Goal: Communication & Community: Answer question/provide support

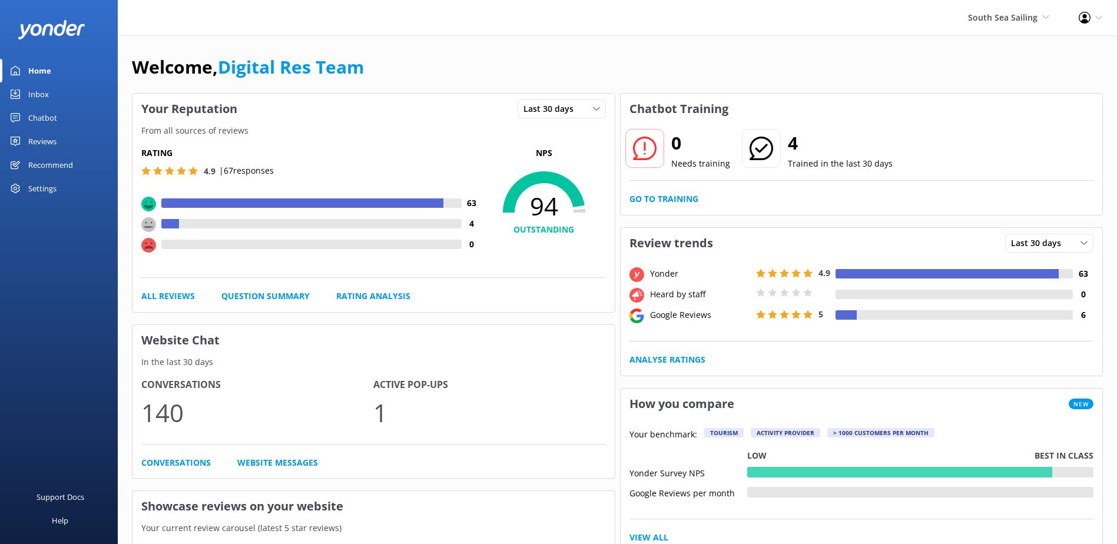
click at [32, 95] on div "Inbox" at bounding box center [38, 94] width 21 height 24
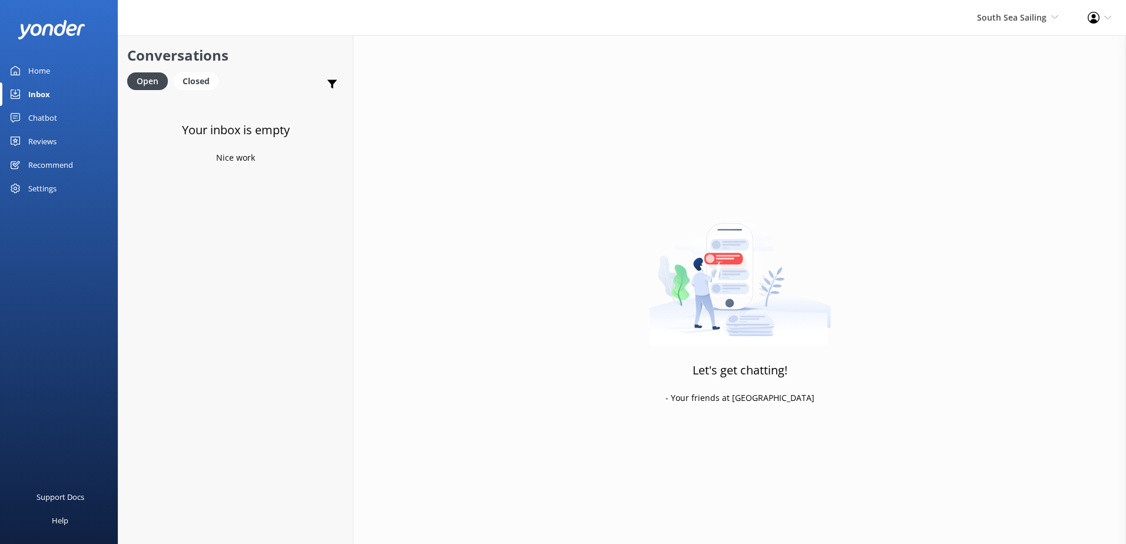
click at [38, 118] on div "Chatbot" at bounding box center [42, 118] width 29 height 24
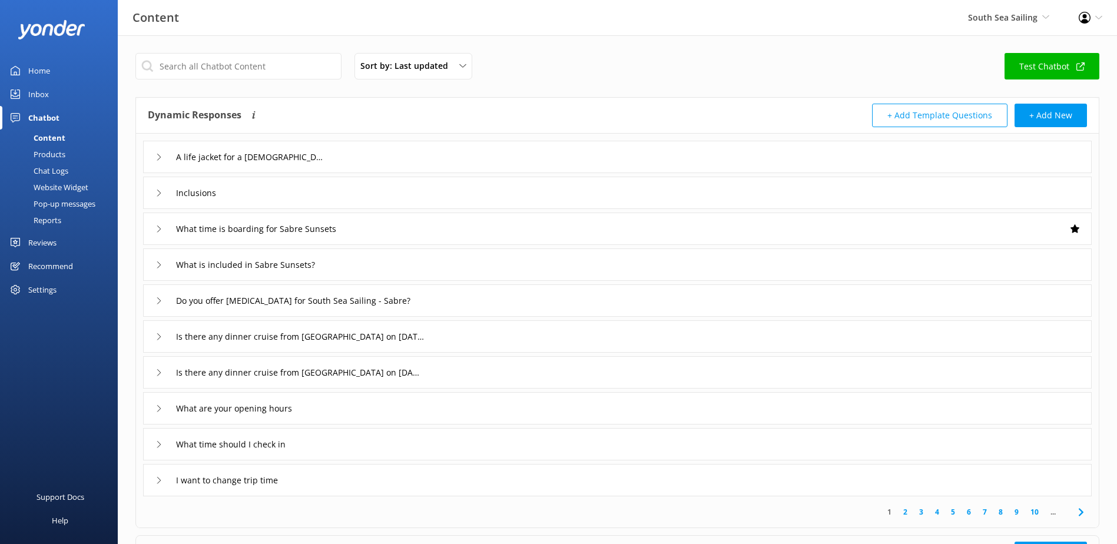
click at [52, 171] on div "Chat Logs" at bounding box center [37, 171] width 61 height 16
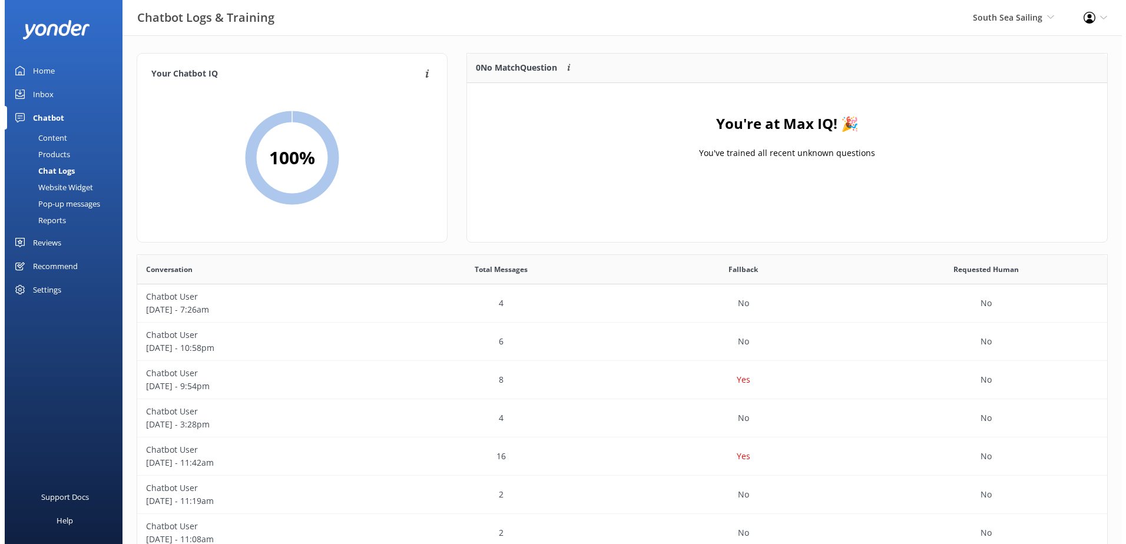
scroll to position [138, 631]
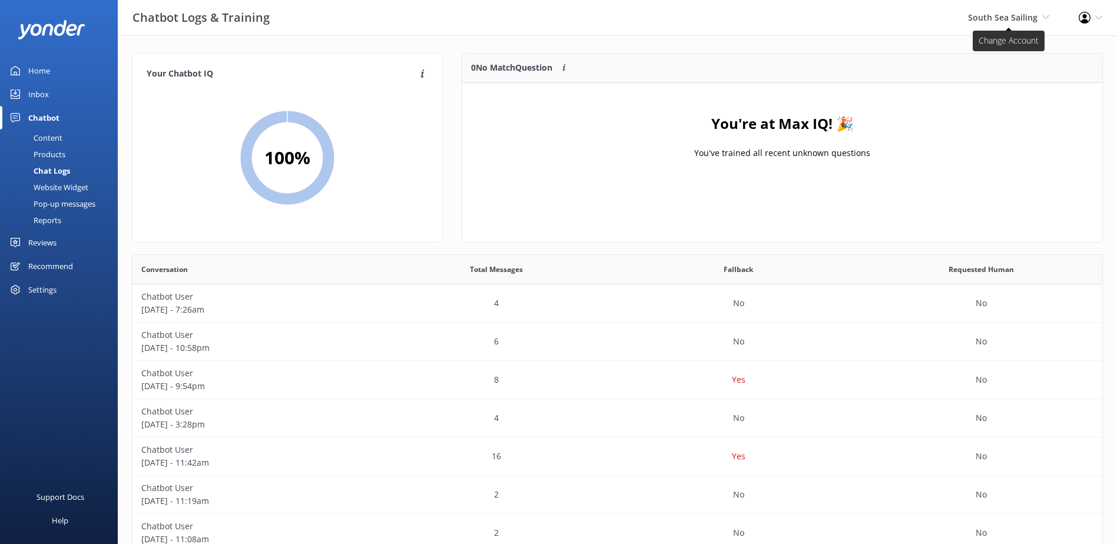
click at [984, 20] on span "South Sea Sailing" at bounding box center [1002, 17] width 69 height 11
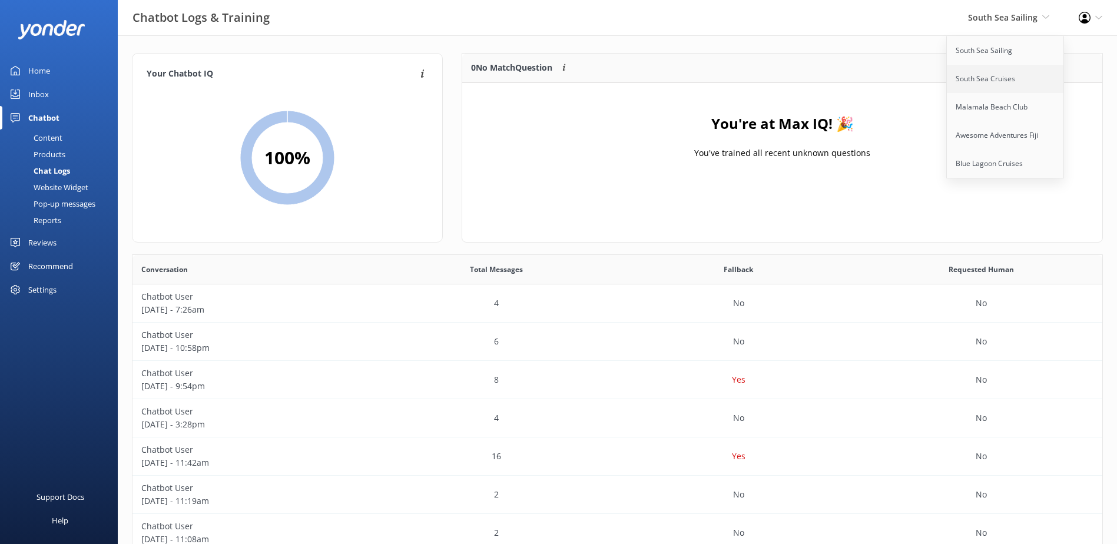
click at [992, 84] on link "South Sea Cruises" at bounding box center [1006, 79] width 118 height 28
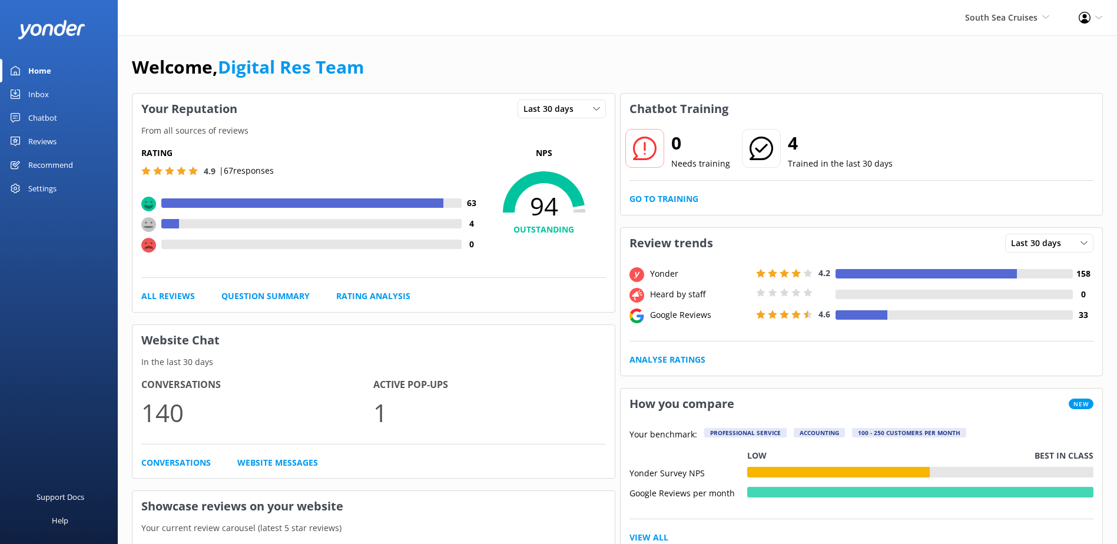
click at [31, 91] on div "Inbox" at bounding box center [38, 94] width 21 height 24
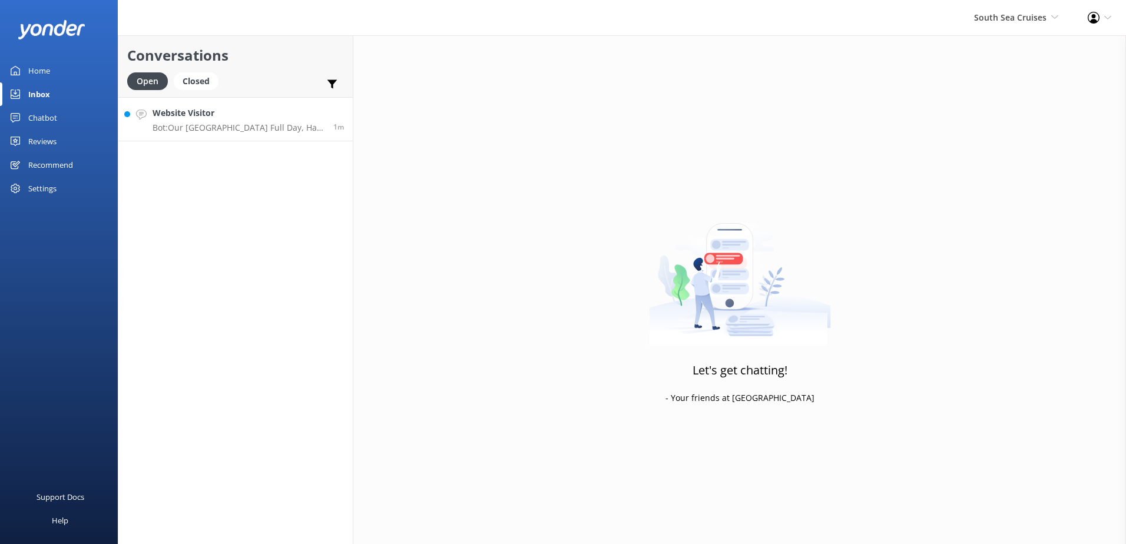
click at [274, 120] on div "Website Visitor Bot: Our [GEOGRAPHIC_DATA] Full Day, Half Day, and Combo Cruise…" at bounding box center [239, 119] width 172 height 25
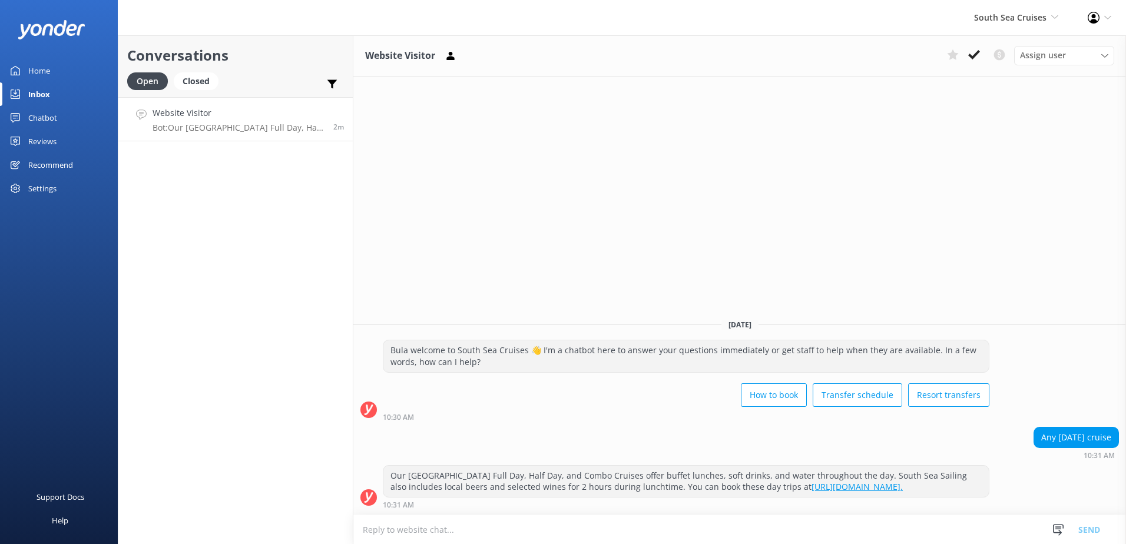
click at [454, 538] on textarea at bounding box center [739, 529] width 773 height 29
type textarea "b"
drag, startPoint x: 562, startPoint y: 529, endPoint x: 509, endPoint y: 531, distance: 53.0
click at [509, 531] on textarea "Bula thanks for your enquiry. Yes, we do offer" at bounding box center [739, 529] width 773 height 29
paste textarea "https://southseacruisesfiji.com/fiji-locals-specials/fiji-day-special/"
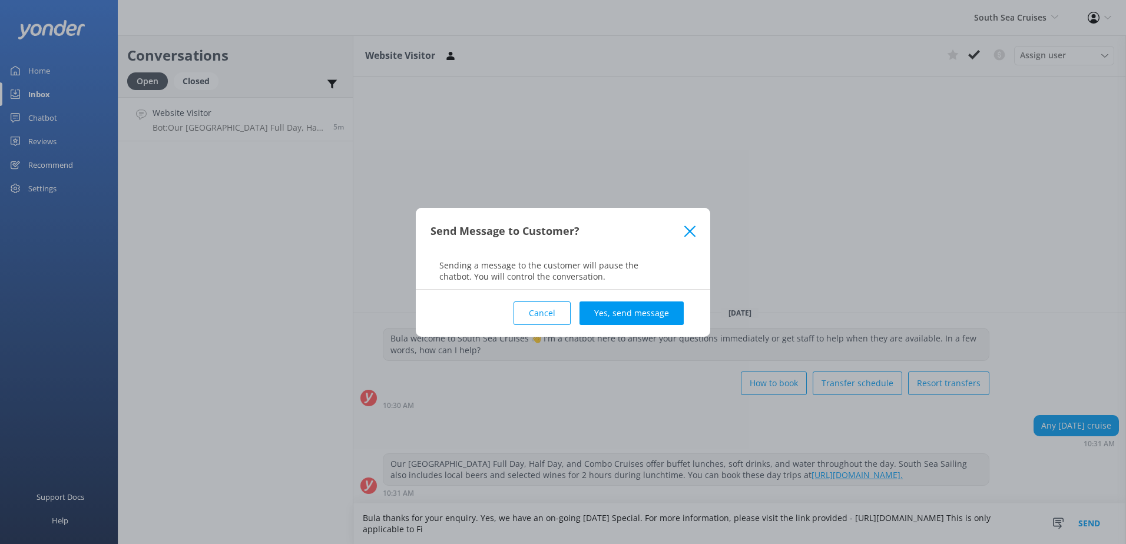
click at [538, 303] on button "Cancel" at bounding box center [541, 313] width 57 height 24
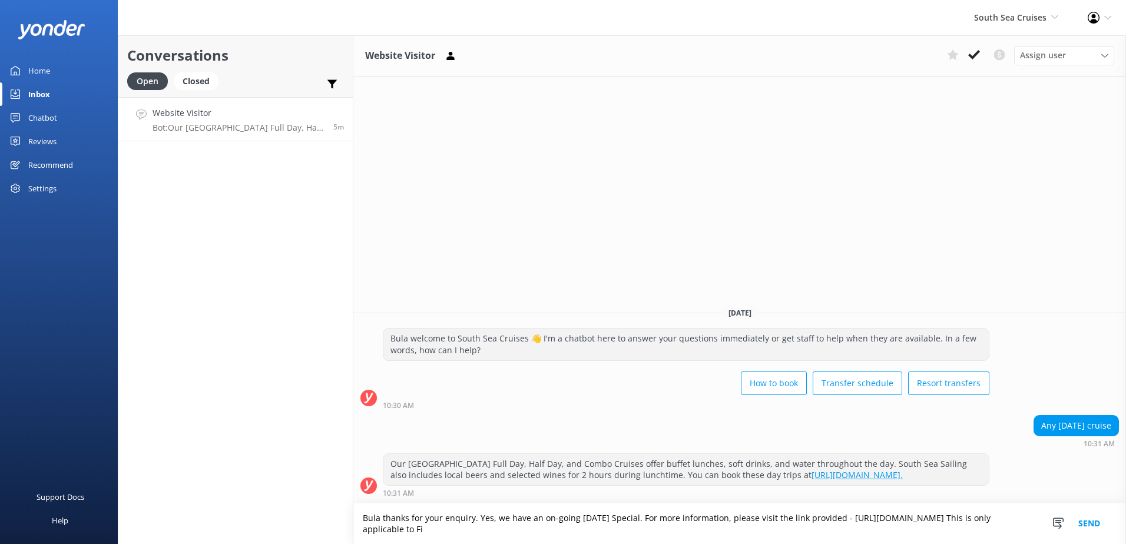
click at [578, 531] on textarea "Bula thanks for your enquiry. Yes, we have an on-going Fiji Day Special. For mo…" at bounding box center [739, 523] width 773 height 41
click at [383, 518] on textarea "Bula thanks for your enquiry. Yes, we have an on-going Fiji Day Special. For mo…" at bounding box center [739, 523] width 773 height 41
click at [883, 529] on textarea "Bula, thanks for your enquiry. Yes, we have an on-going Fiji Day Special. For m…" at bounding box center [739, 523] width 773 height 41
click at [808, 528] on textarea "Bula, thanks for your enquiry. Yes, we have an on-going Fiji Day Special. For m…" at bounding box center [739, 523] width 773 height 41
click at [806, 528] on textarea "Bula, thanks for your enquiry. Yes, we have an on-going Fiji Day Special. For m…" at bounding box center [739, 523] width 773 height 41
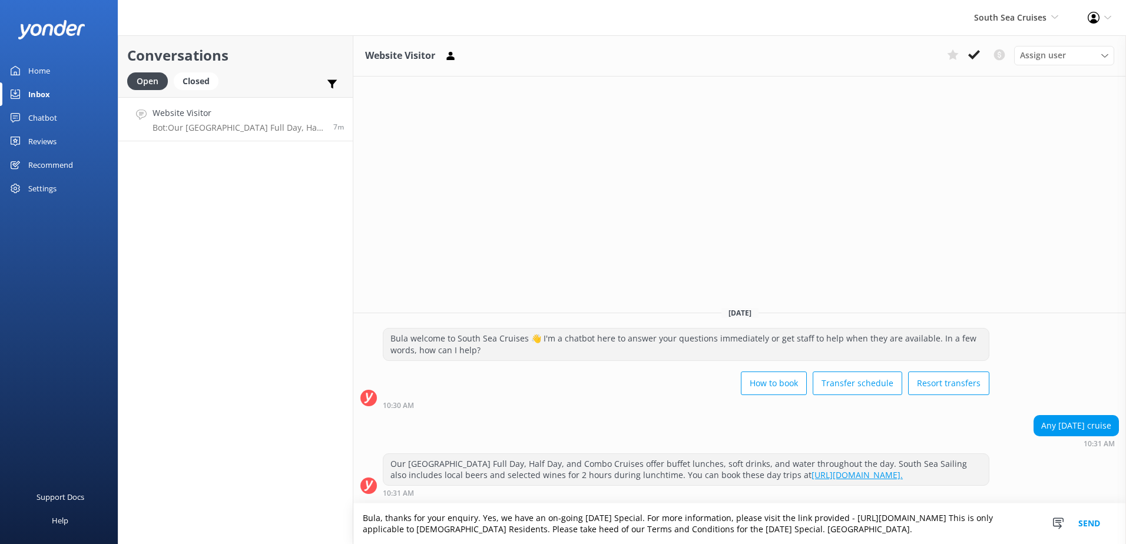
click at [806, 528] on textarea "Bula, thanks for your enquiry. Yes, we have an on-going Fiji Day Special. For m…" at bounding box center [739, 523] width 773 height 41
drag, startPoint x: 870, startPoint y: 526, endPoint x: 329, endPoint y: 504, distance: 542.2
click at [327, 501] on div "Conversations Open Closed Important Converted Assigned to me Unassigned Website…" at bounding box center [622, 289] width 1008 height 509
type textarea "Bula, thanks for your enquiry. Yes, we have an on-going Fiji Day Special. For m…"
click at [1091, 519] on button "Send" at bounding box center [1089, 523] width 44 height 41
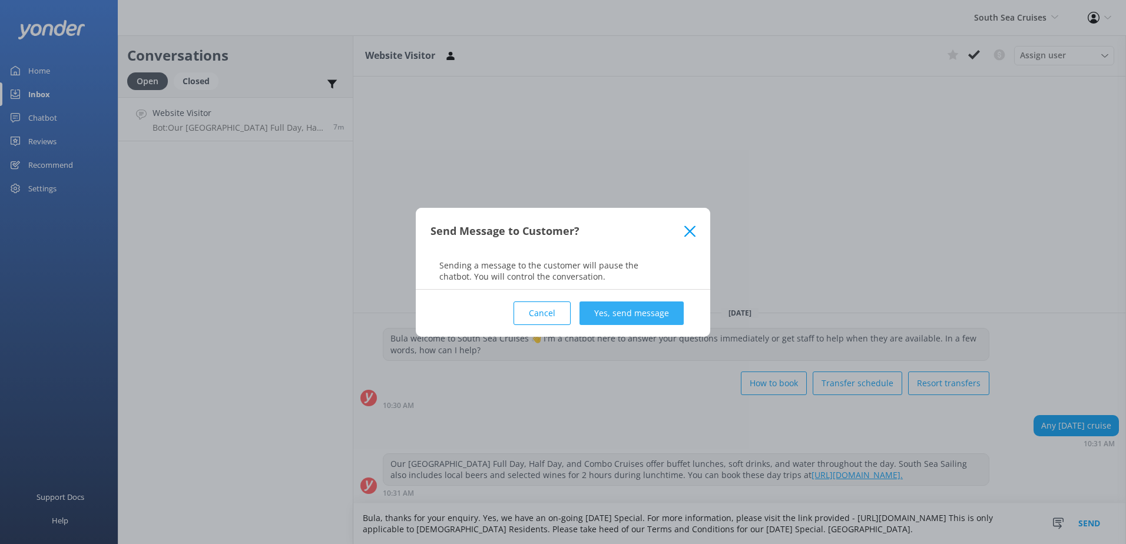
click at [627, 314] on button "Yes, send message" at bounding box center [631, 313] width 104 height 24
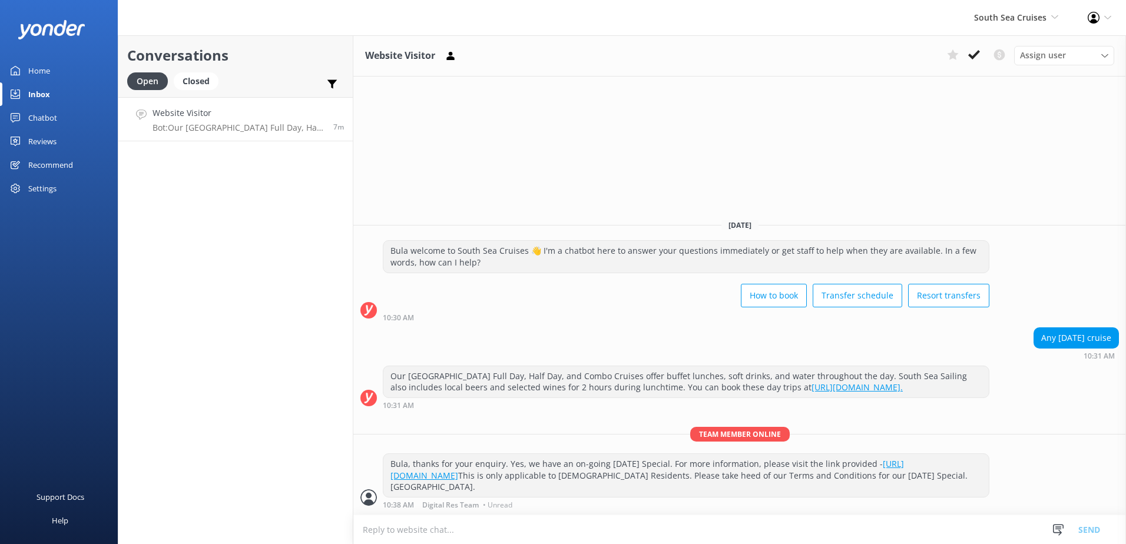
click at [861, 314] on div "10:30 AM" at bounding box center [686, 317] width 607 height 8
click at [515, 491] on div "Bula, thanks for your enquiry. Yes, we have an on-going Fiji Day Special. For m…" at bounding box center [685, 475] width 605 height 43
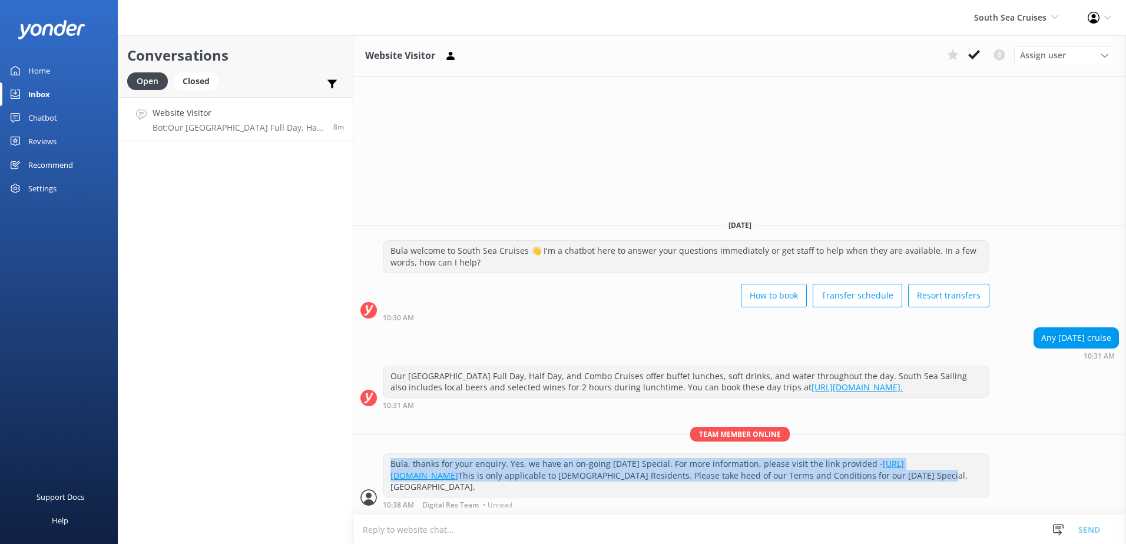
drag, startPoint x: 392, startPoint y: 462, endPoint x: 505, endPoint y: 486, distance: 115.6
click at [505, 486] on div "Bula, thanks for your enquiry. Yes, we have an on-going Fiji Day Special. For m…" at bounding box center [685, 475] width 605 height 43
copy div "Bula, thanks for your enquiry. Yes, we have an on-going Fiji Day Special. For m…"
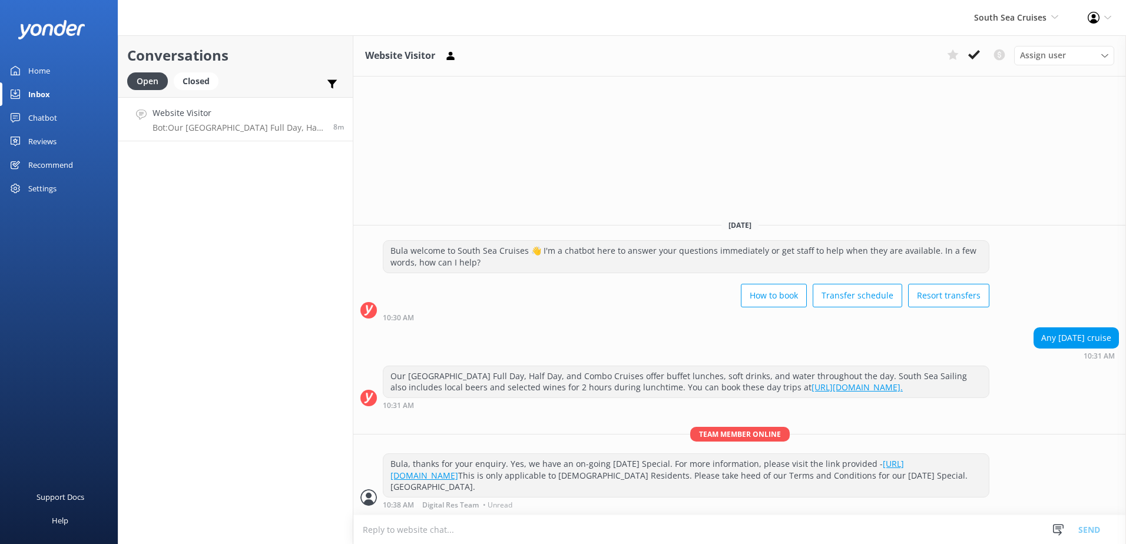
click at [858, 428] on p "Team member online" at bounding box center [739, 434] width 773 height 15
click at [657, 181] on div "Website Visitor Assign user Alyssa Sonya Digital Res Team Brenda Fenton Asena N…" at bounding box center [739, 289] width 773 height 509
click at [972, 52] on icon at bounding box center [974, 55] width 12 height 12
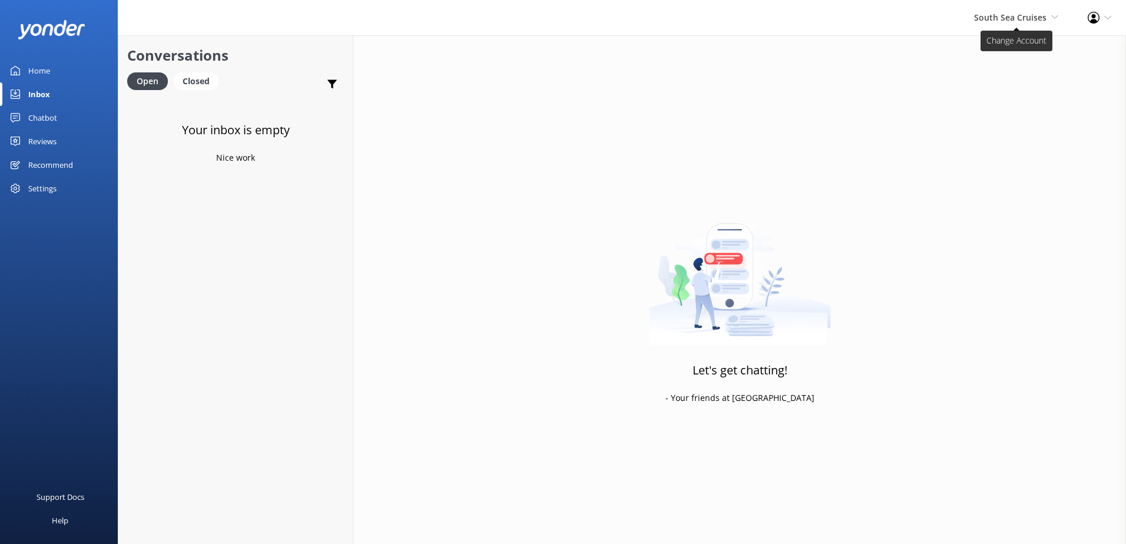
click at [1006, 17] on span "South Sea Cruises" at bounding box center [1010, 17] width 72 height 11
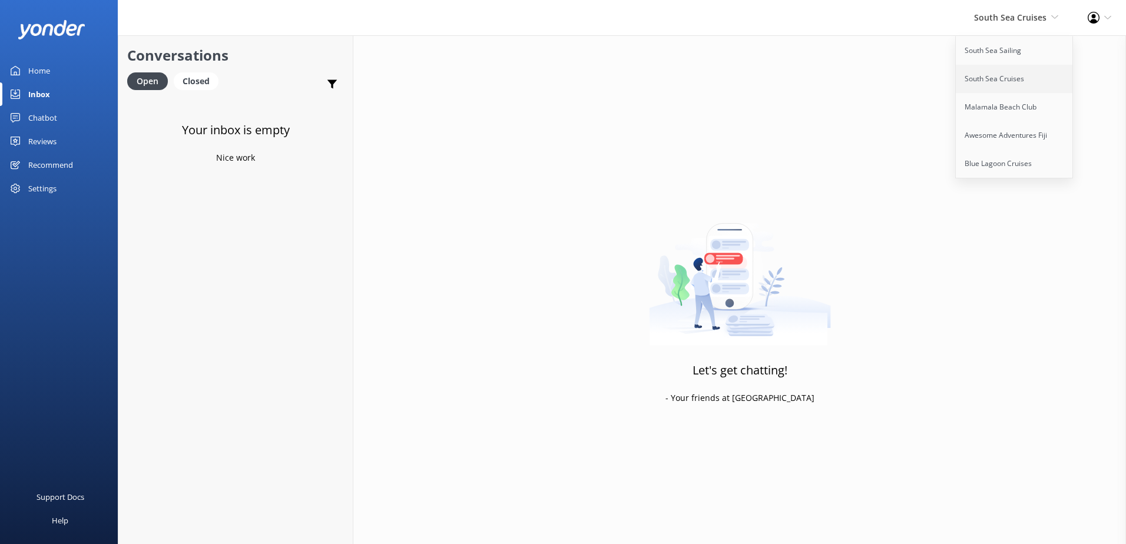
click at [1004, 70] on link "South Sea Cruises" at bounding box center [1015, 79] width 118 height 28
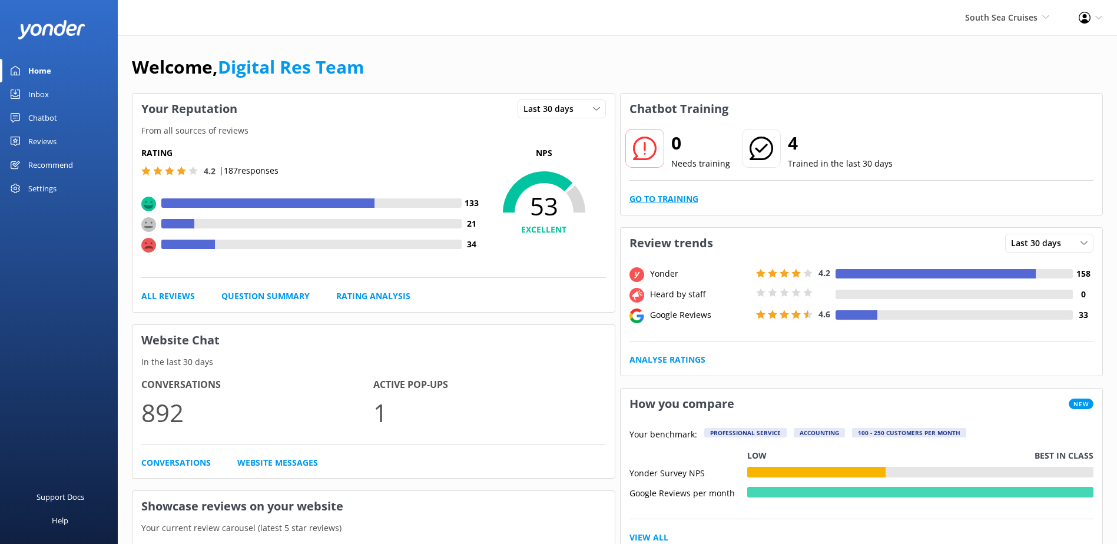
click at [645, 197] on link "Go to Training" at bounding box center [663, 199] width 69 height 13
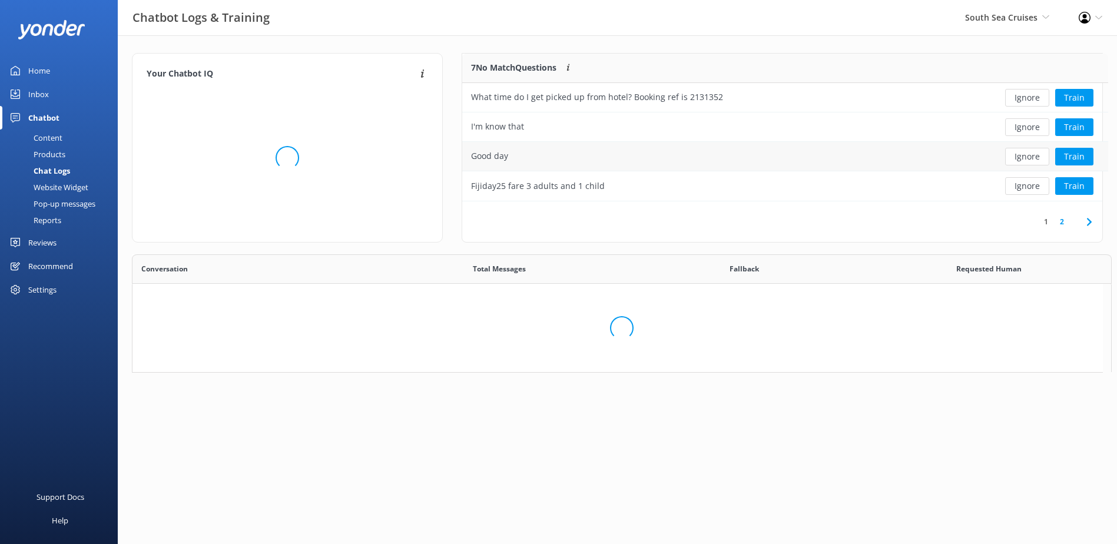
scroll to position [139, 631]
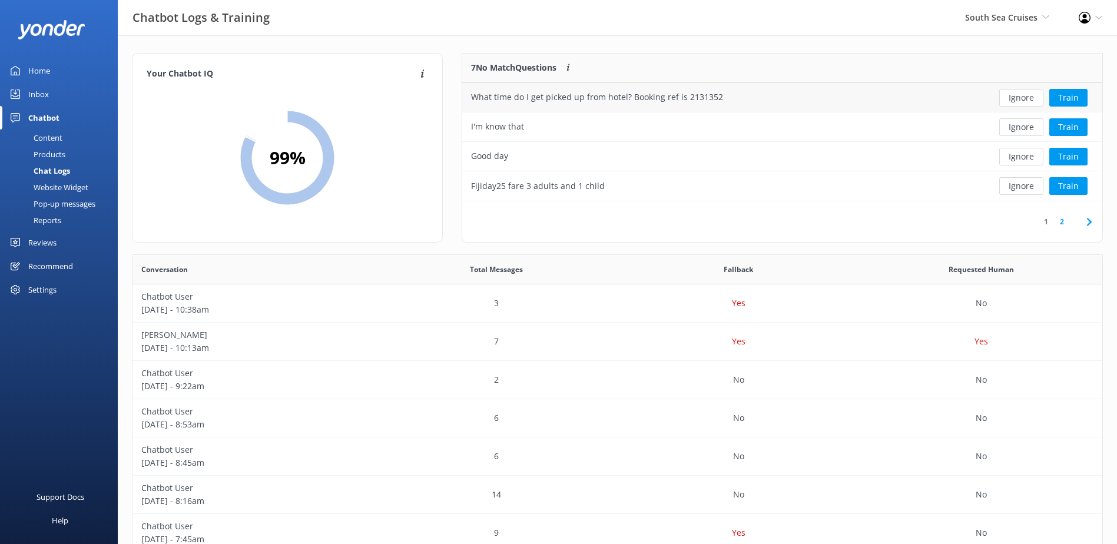
click at [1019, 93] on button "Ignore" at bounding box center [1021, 98] width 44 height 18
click at [1020, 100] on button "Ignore" at bounding box center [1021, 98] width 44 height 18
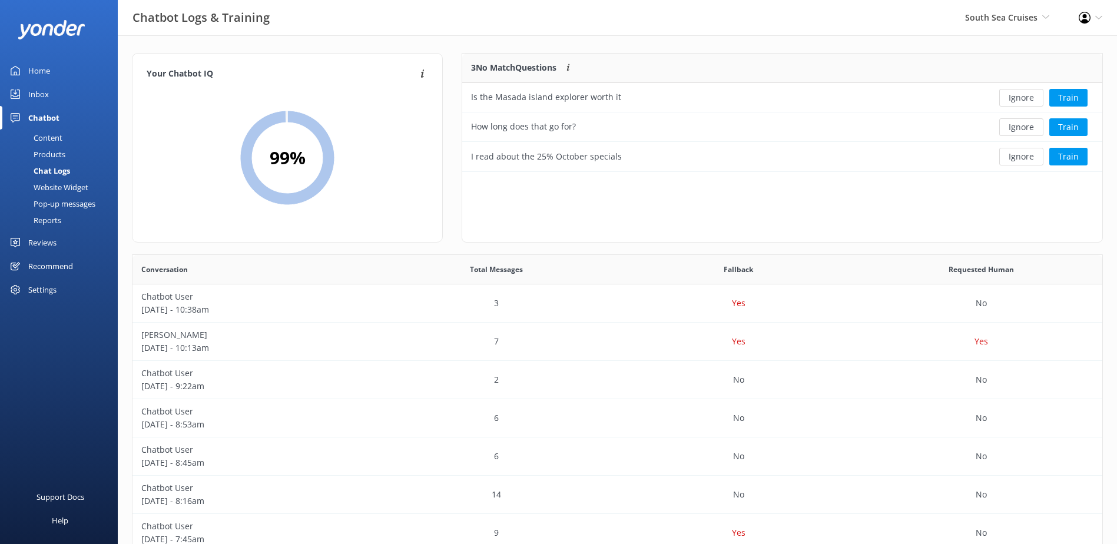
scroll to position [110, 631]
click at [1020, 100] on button "Ignore" at bounding box center [1021, 98] width 44 height 18
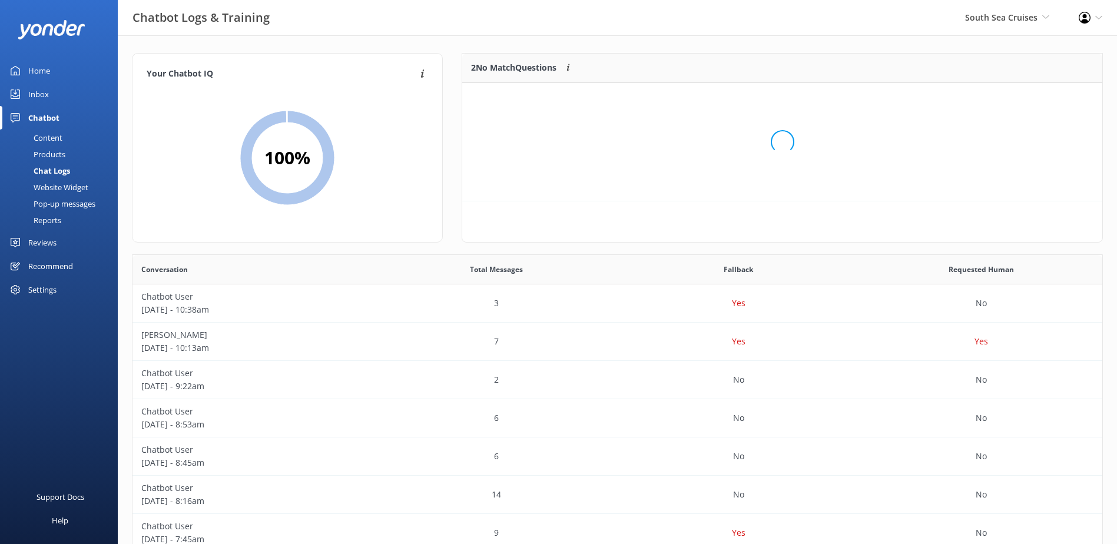
scroll to position [80, 631]
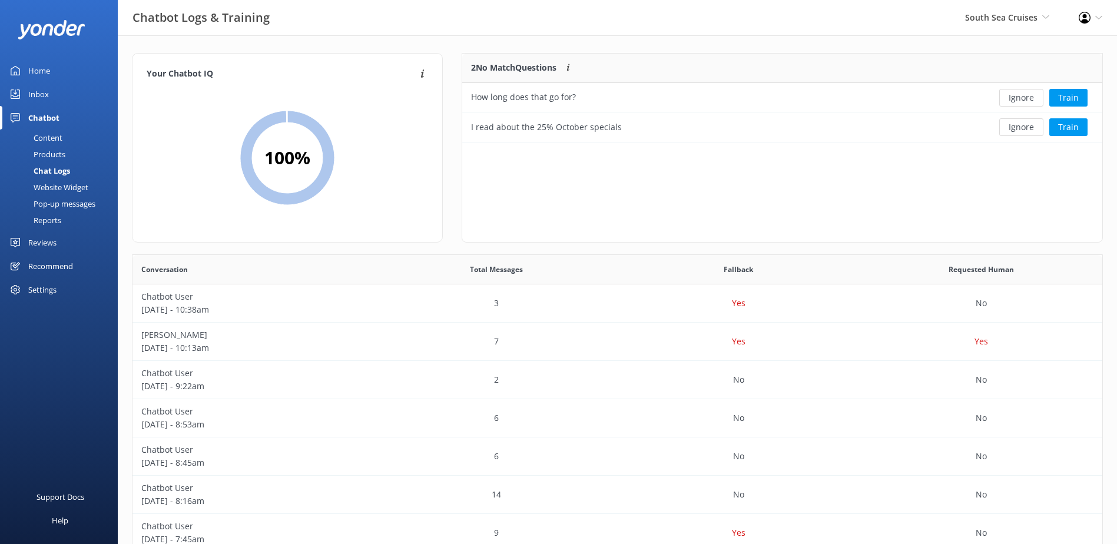
click at [1019, 97] on button "Ignore" at bounding box center [1021, 98] width 44 height 18
click at [1018, 95] on button "Ignore" at bounding box center [1021, 98] width 44 height 18
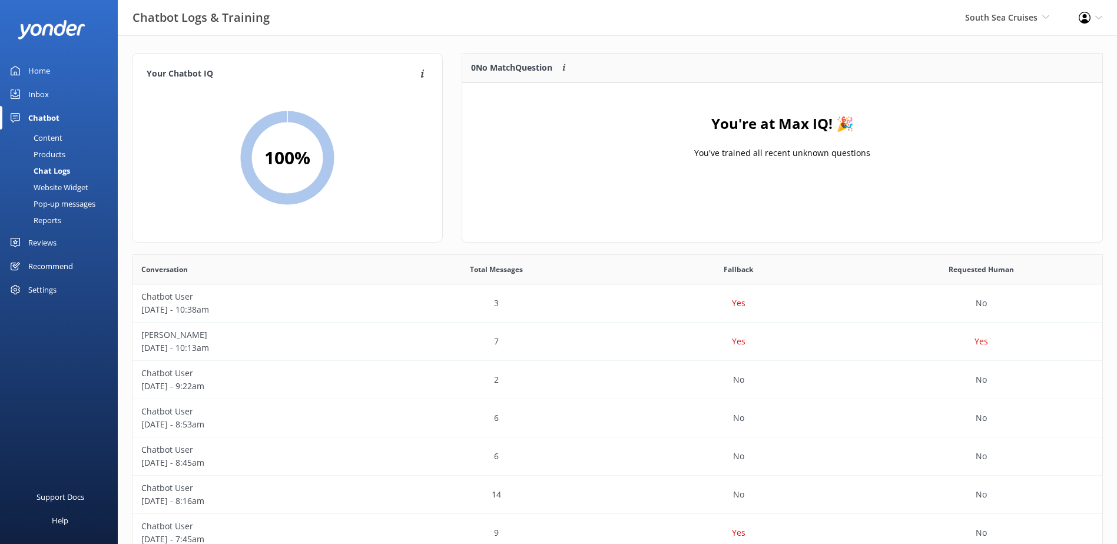
click at [34, 88] on div "Inbox" at bounding box center [38, 94] width 21 height 24
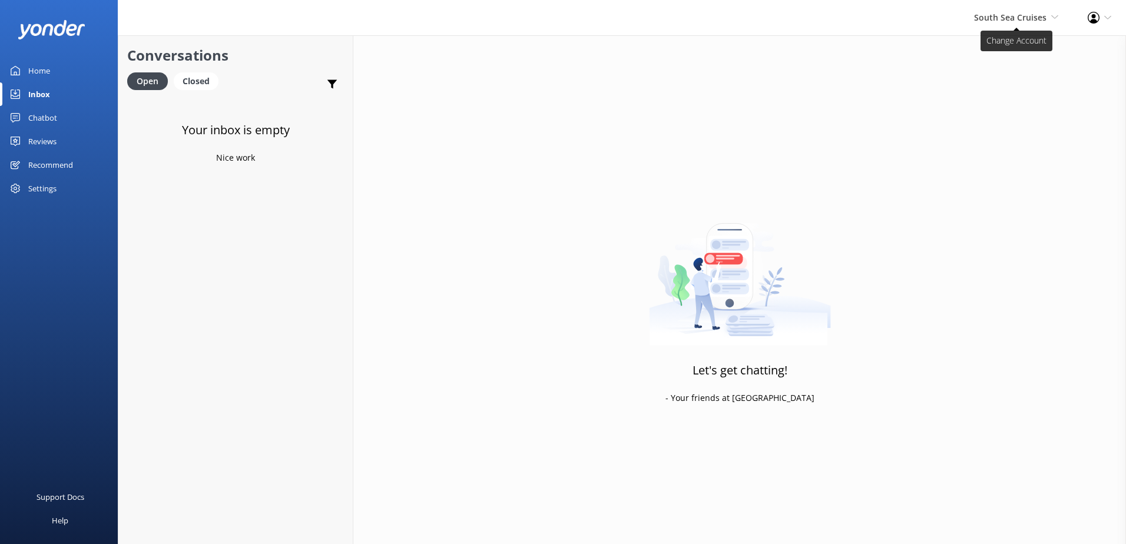
click at [1055, 18] on use at bounding box center [1054, 17] width 6 height 4
click at [1018, 108] on link "Malamala Beach Club" at bounding box center [1015, 107] width 118 height 28
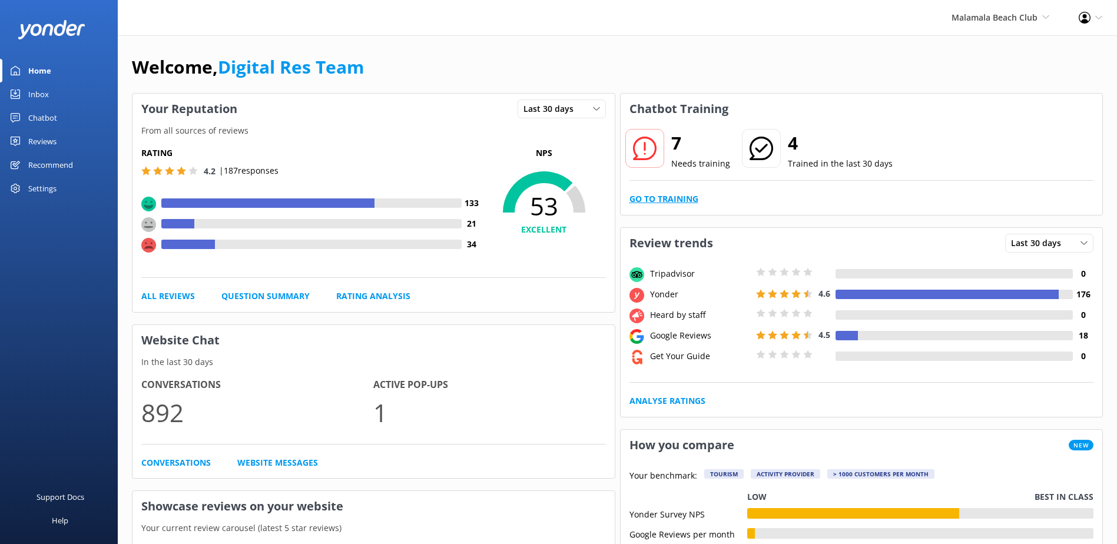
click at [685, 197] on link "Go to Training" at bounding box center [663, 199] width 69 height 13
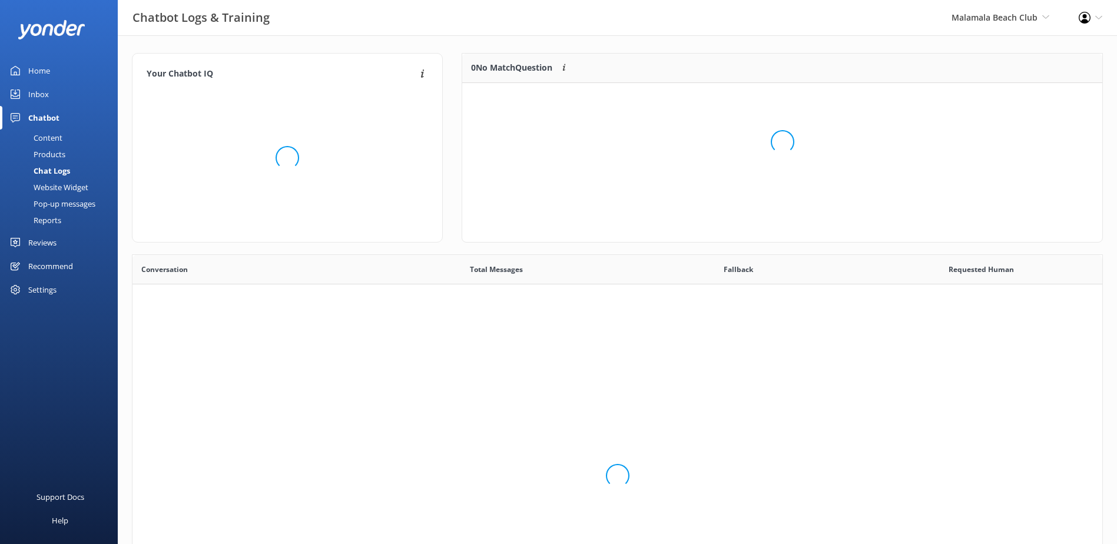
scroll to position [404, 961]
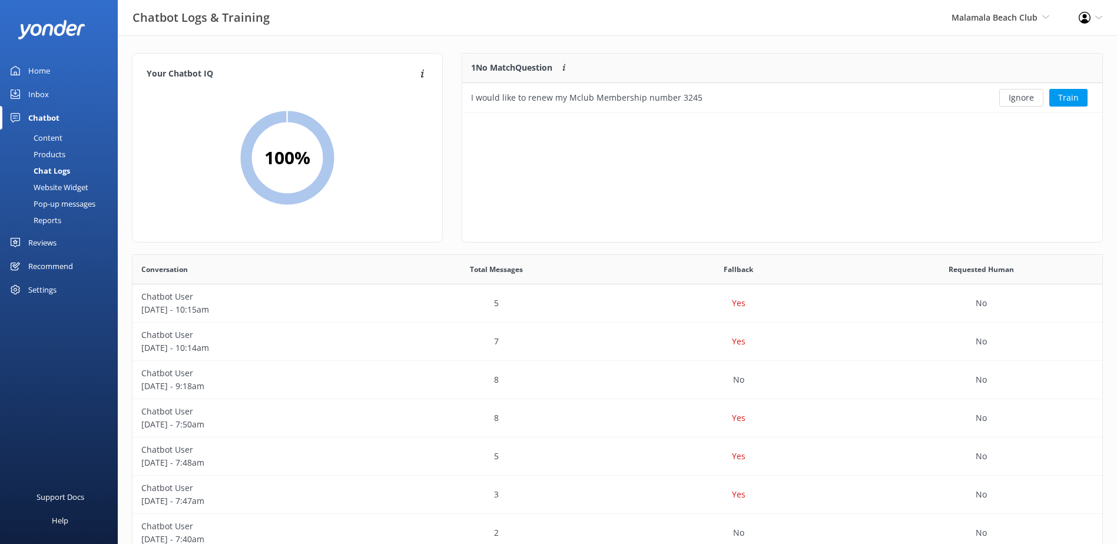
click at [39, 92] on div "Inbox" at bounding box center [38, 94] width 21 height 24
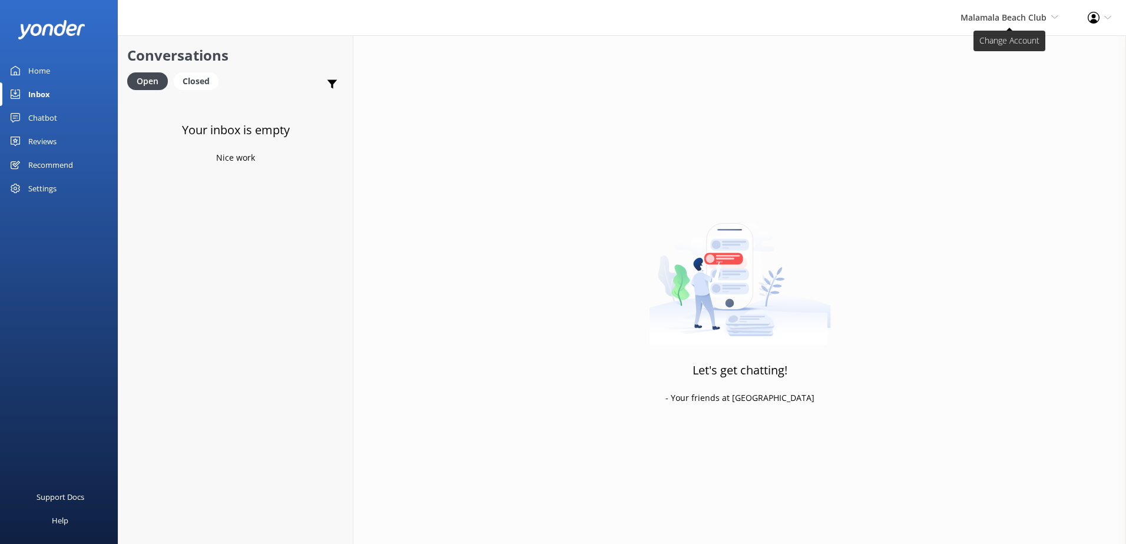
click at [1034, 15] on span "Malamala Beach Club" at bounding box center [1003, 17] width 86 height 11
click at [973, 109] on link "Malamala Beach Club" at bounding box center [1015, 107] width 118 height 28
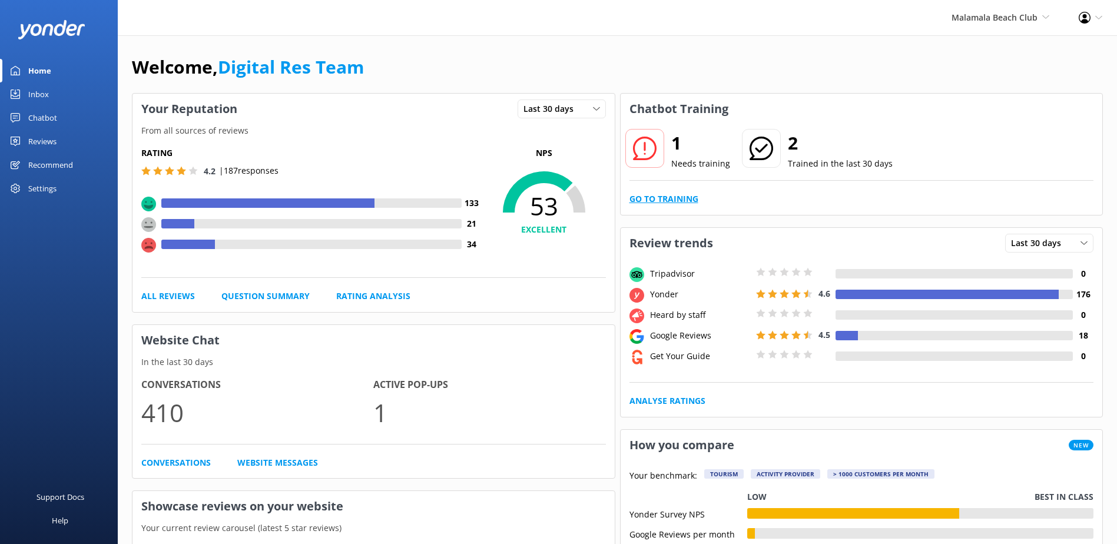
click at [689, 194] on link "Go to Training" at bounding box center [663, 199] width 69 height 13
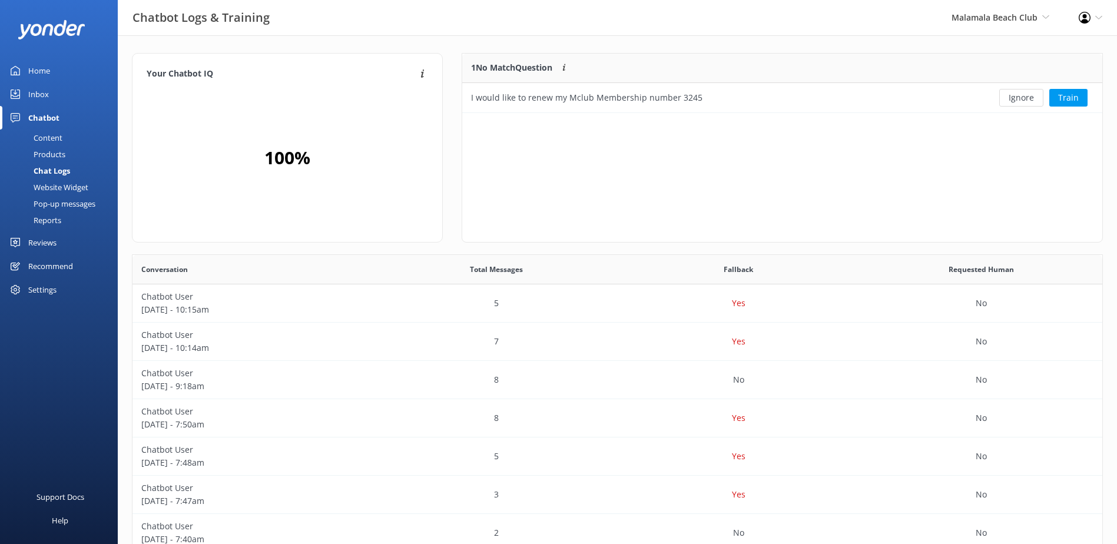
scroll to position [51, 631]
click at [1030, 99] on button "Ignore" at bounding box center [1021, 98] width 44 height 18
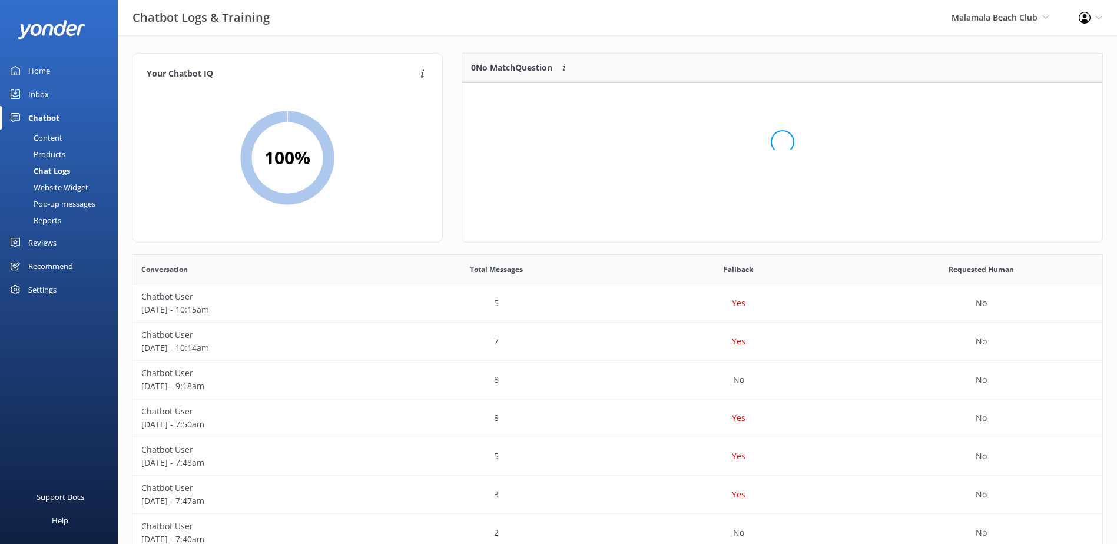
scroll to position [138, 631]
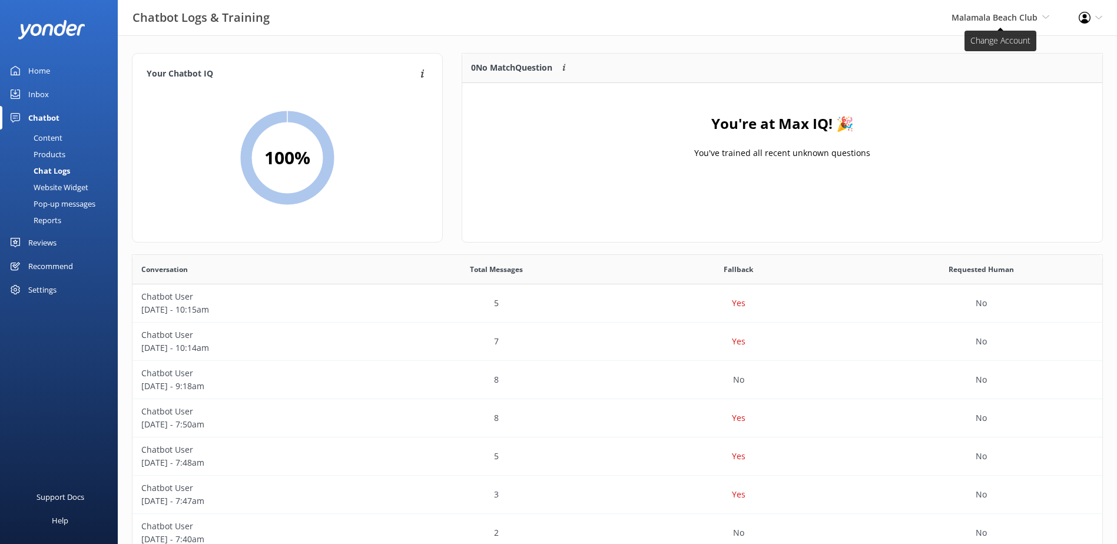
click at [997, 18] on span "Malamala Beach Club" at bounding box center [995, 17] width 86 height 11
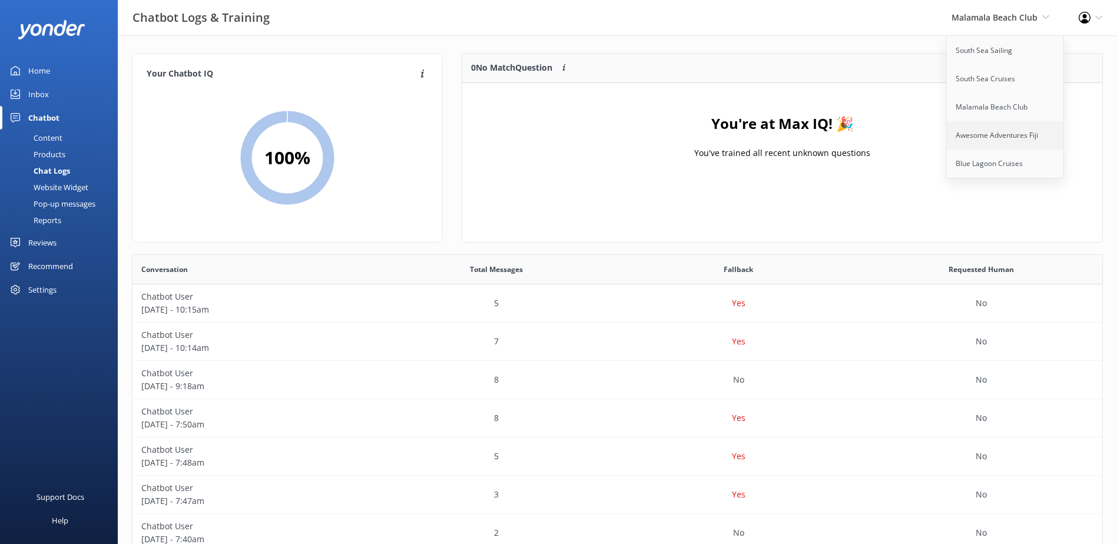
click at [999, 129] on link "Awesome Adventures Fiji" at bounding box center [1006, 135] width 118 height 28
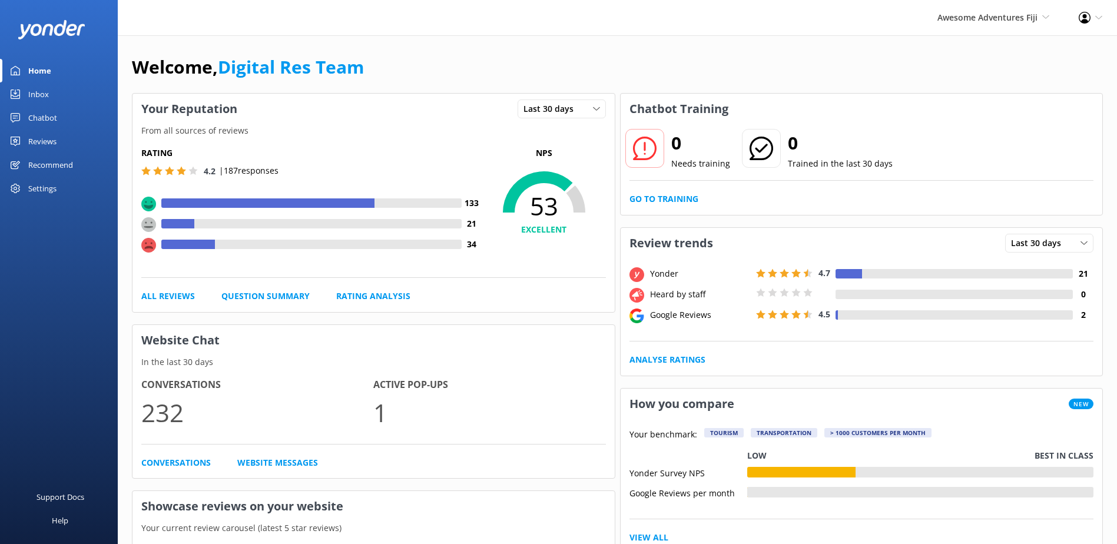
click at [41, 94] on div "Inbox" at bounding box center [38, 94] width 21 height 24
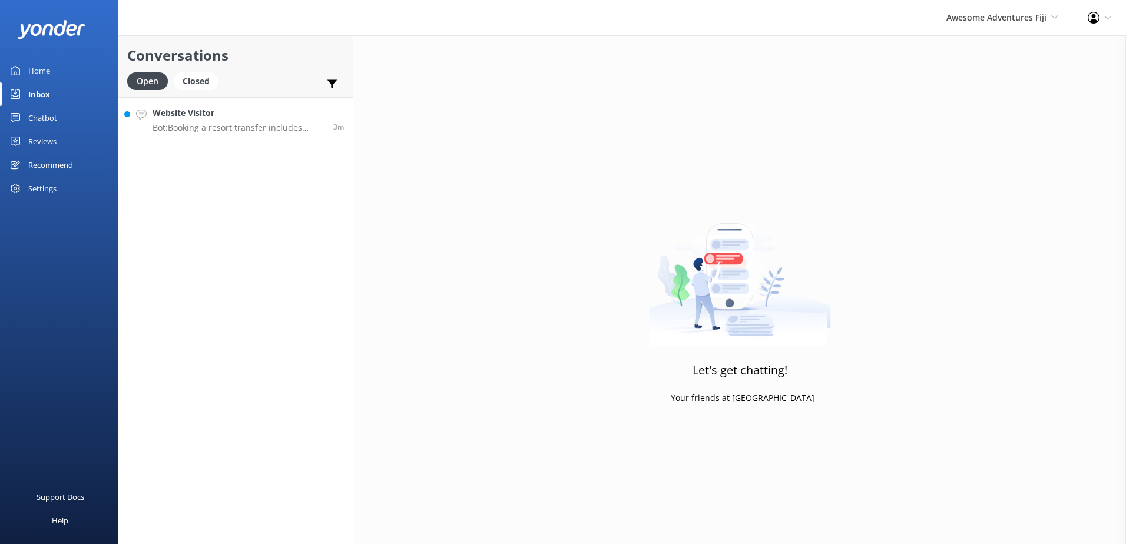
click at [274, 114] on h4 "Website Visitor" at bounding box center [239, 113] width 172 height 13
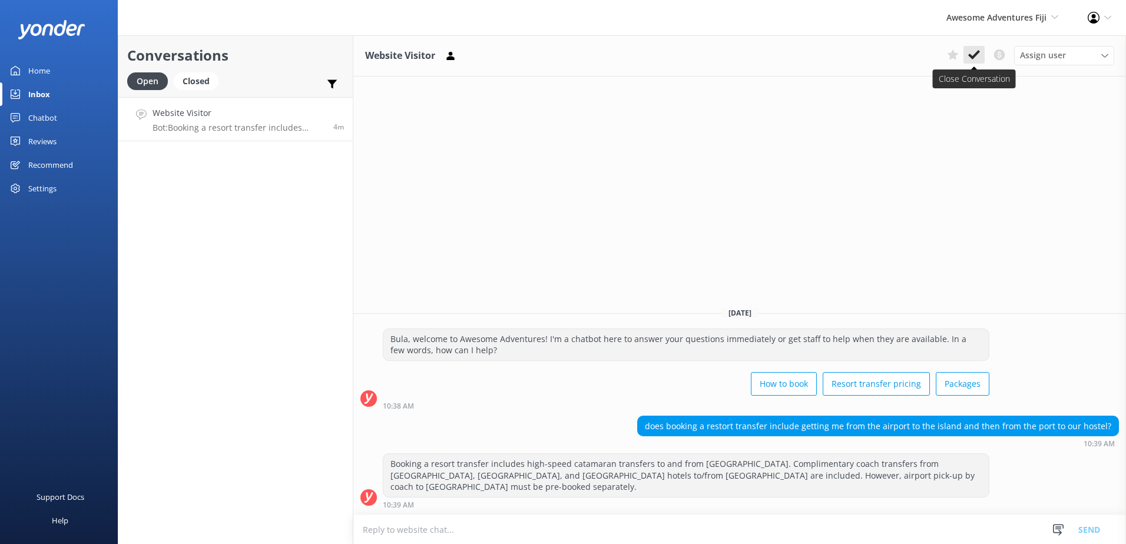
click at [980, 47] on button at bounding box center [973, 55] width 21 height 18
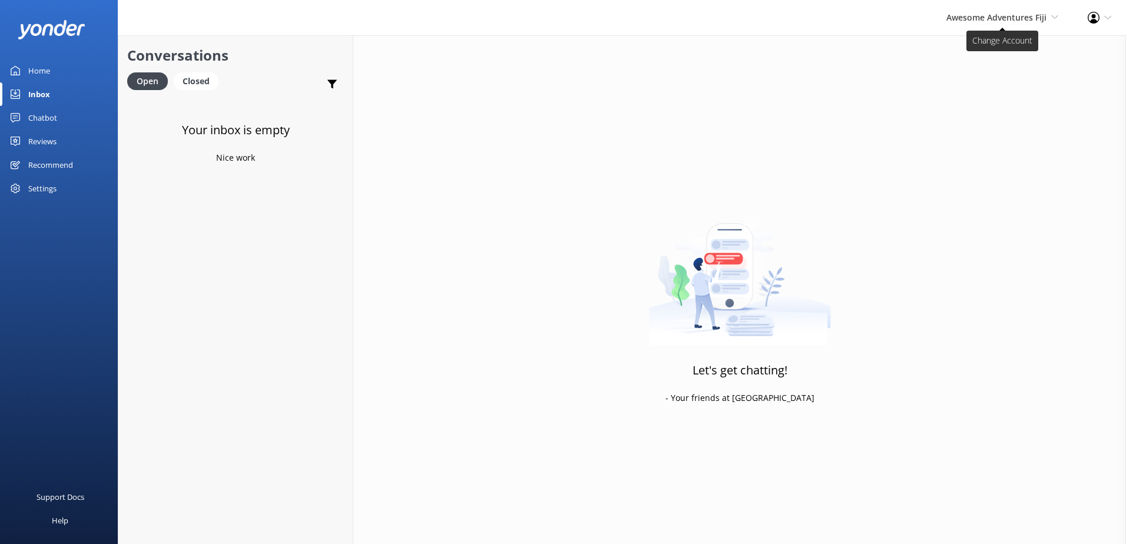
click at [1051, 17] on icon at bounding box center [1054, 17] width 7 height 7
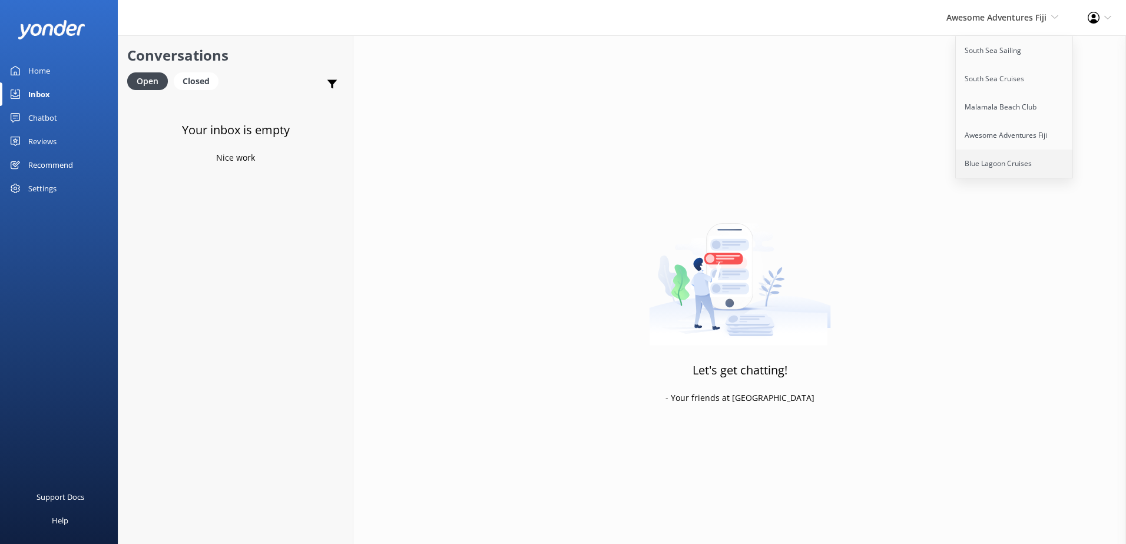
click at [1014, 165] on link "Blue Lagoon Cruises" at bounding box center [1015, 164] width 118 height 28
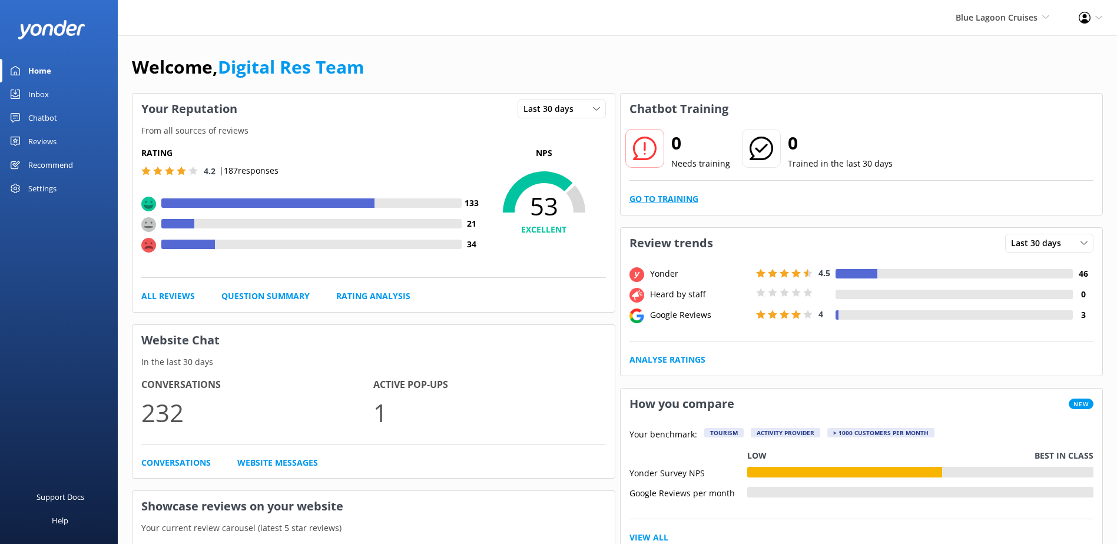
click at [690, 198] on link "Go to Training" at bounding box center [663, 199] width 69 height 13
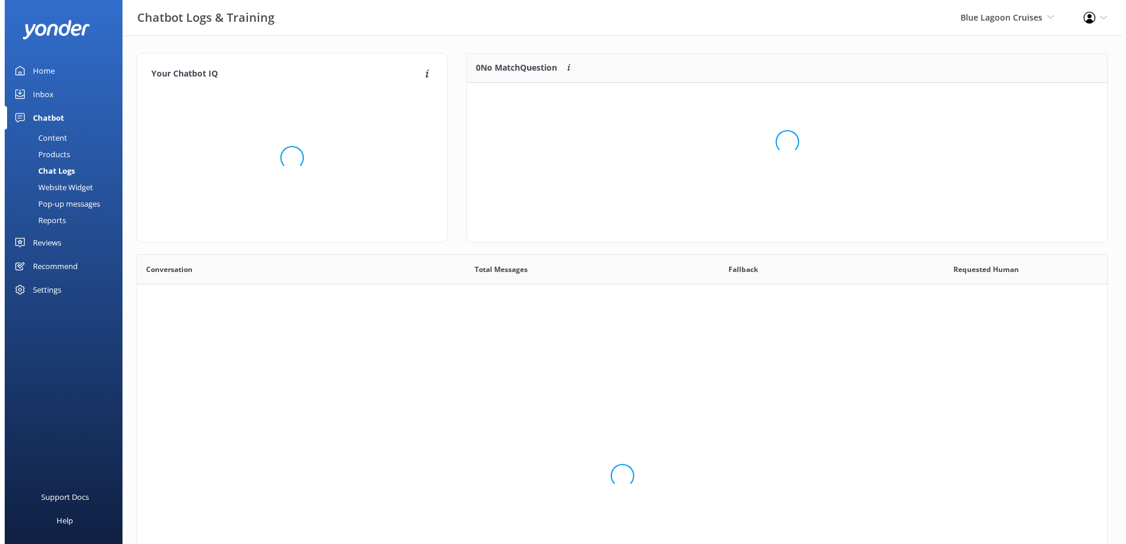
scroll to position [404, 961]
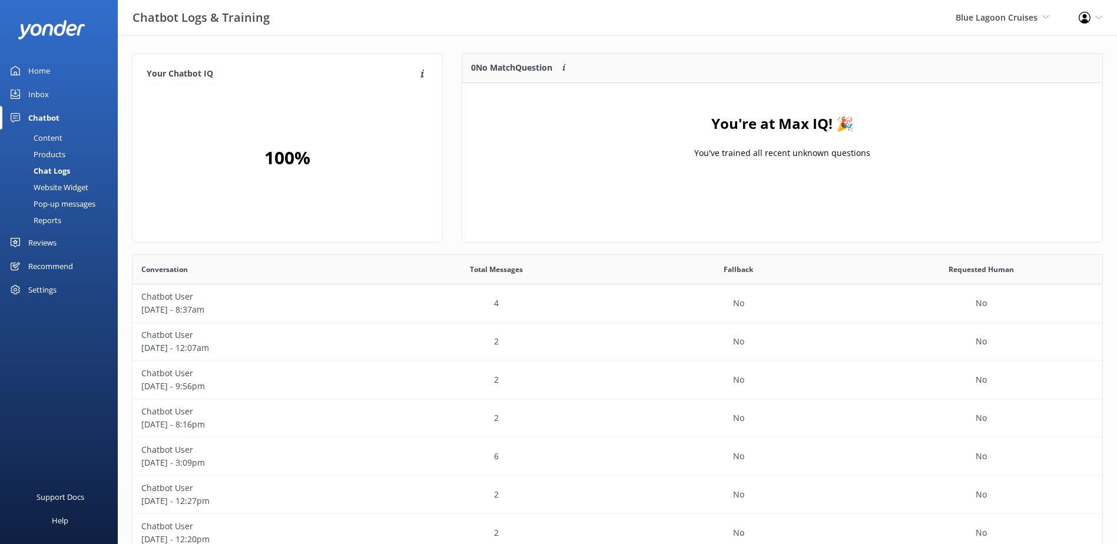
click at [42, 92] on div "Inbox" at bounding box center [38, 94] width 21 height 24
